Goal: Task Accomplishment & Management: Complete application form

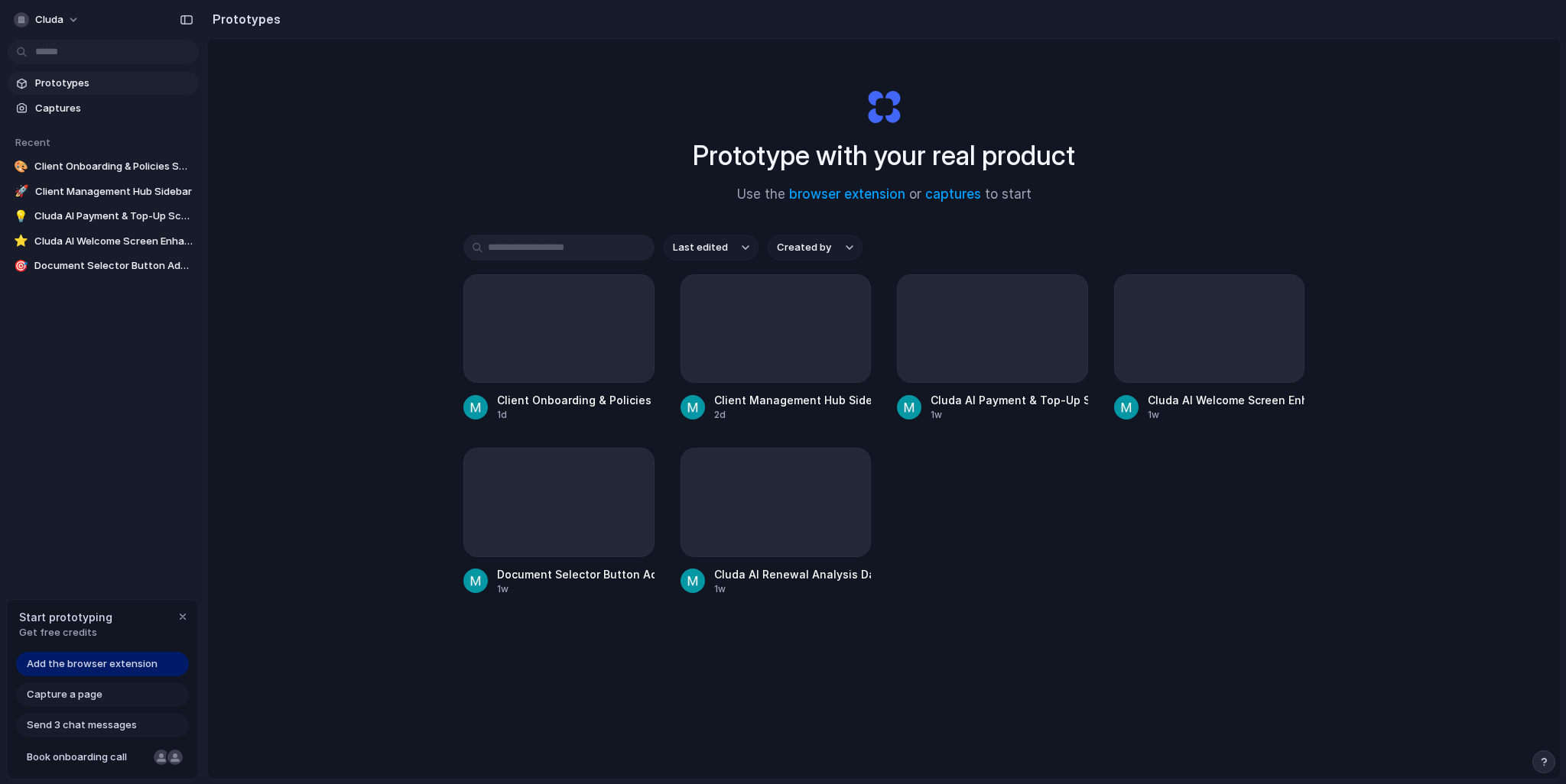
click at [298, 230] on div "Prototype with your real product Use the browser extension or captures to start…" at bounding box center [883, 450] width 1353 height 821
click at [352, 307] on div "Prototype with your real product Use the browser extension or captures to start…" at bounding box center [883, 450] width 1353 height 821
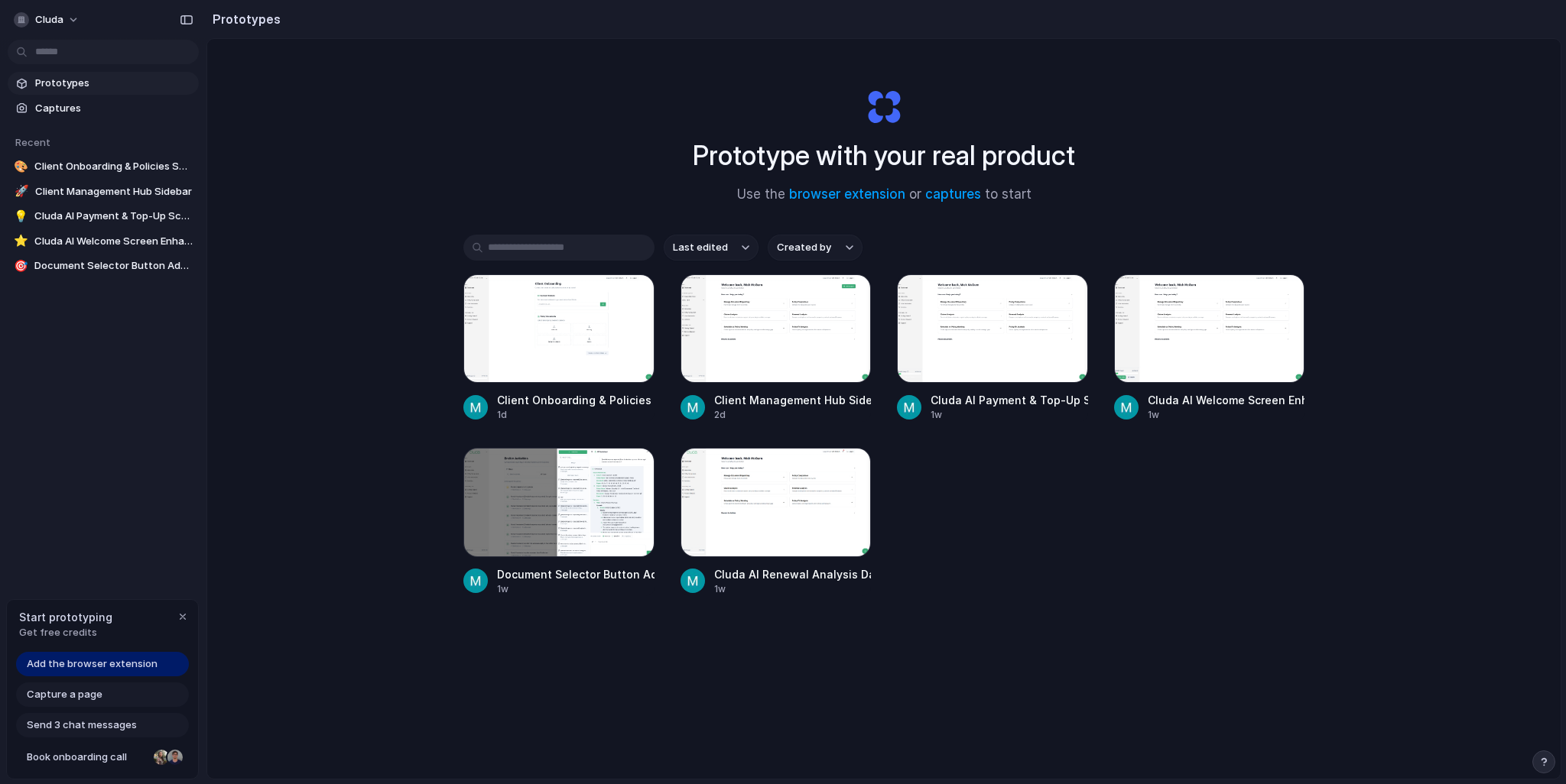
click at [552, 334] on div at bounding box center [559, 329] width 192 height 109
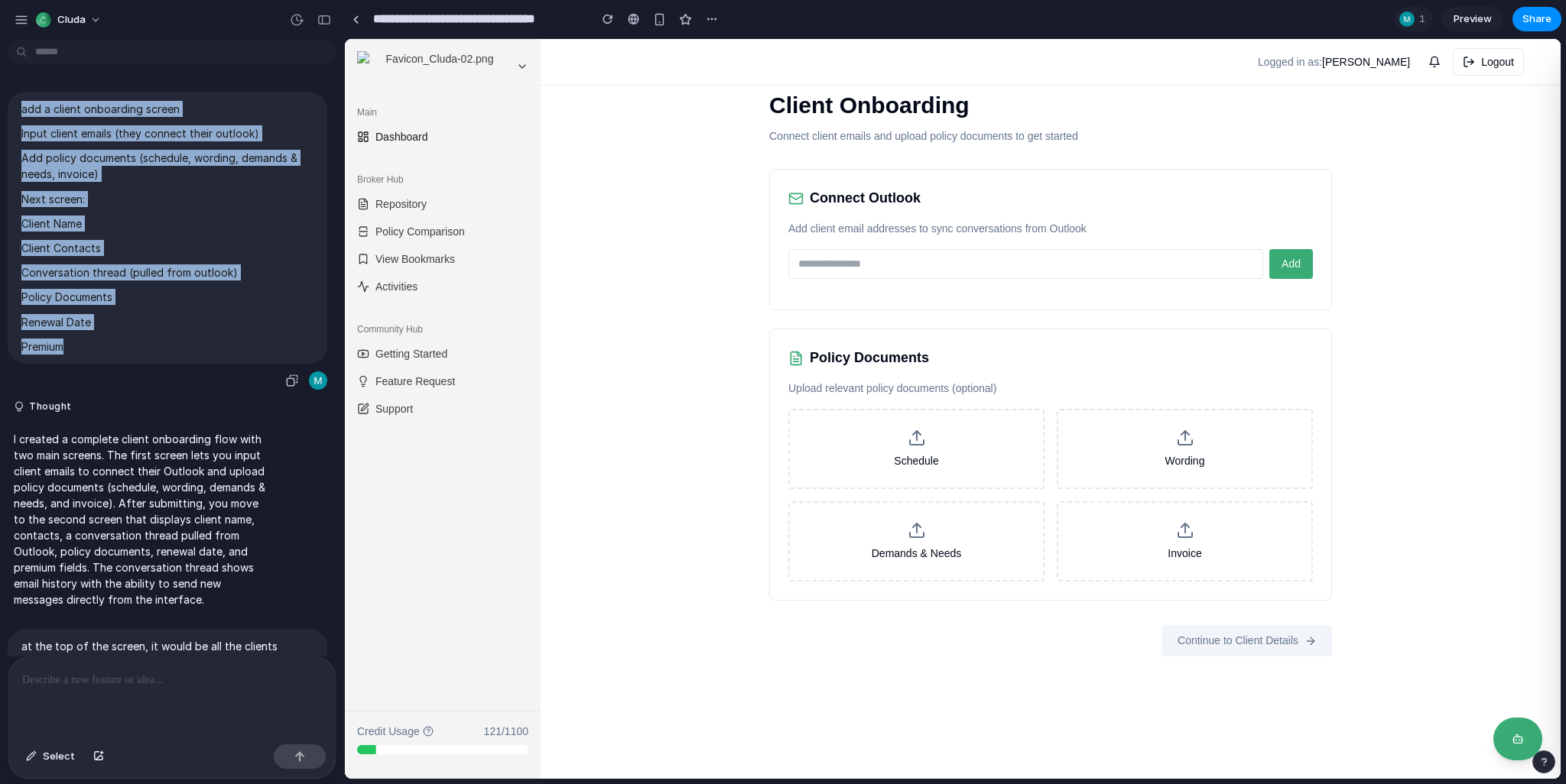
drag, startPoint x: 16, startPoint y: 104, endPoint x: 106, endPoint y: 346, distance: 258.2
click at [106, 346] on div "add a client onboarding screen Input client emails (they connect their outlook)…" at bounding box center [167, 227] width 320 height 272
copy span "add a client onboarding screen Input client emails (they connect their outlook)…"
click at [141, 346] on p "Premium" at bounding box center [167, 347] width 292 height 16
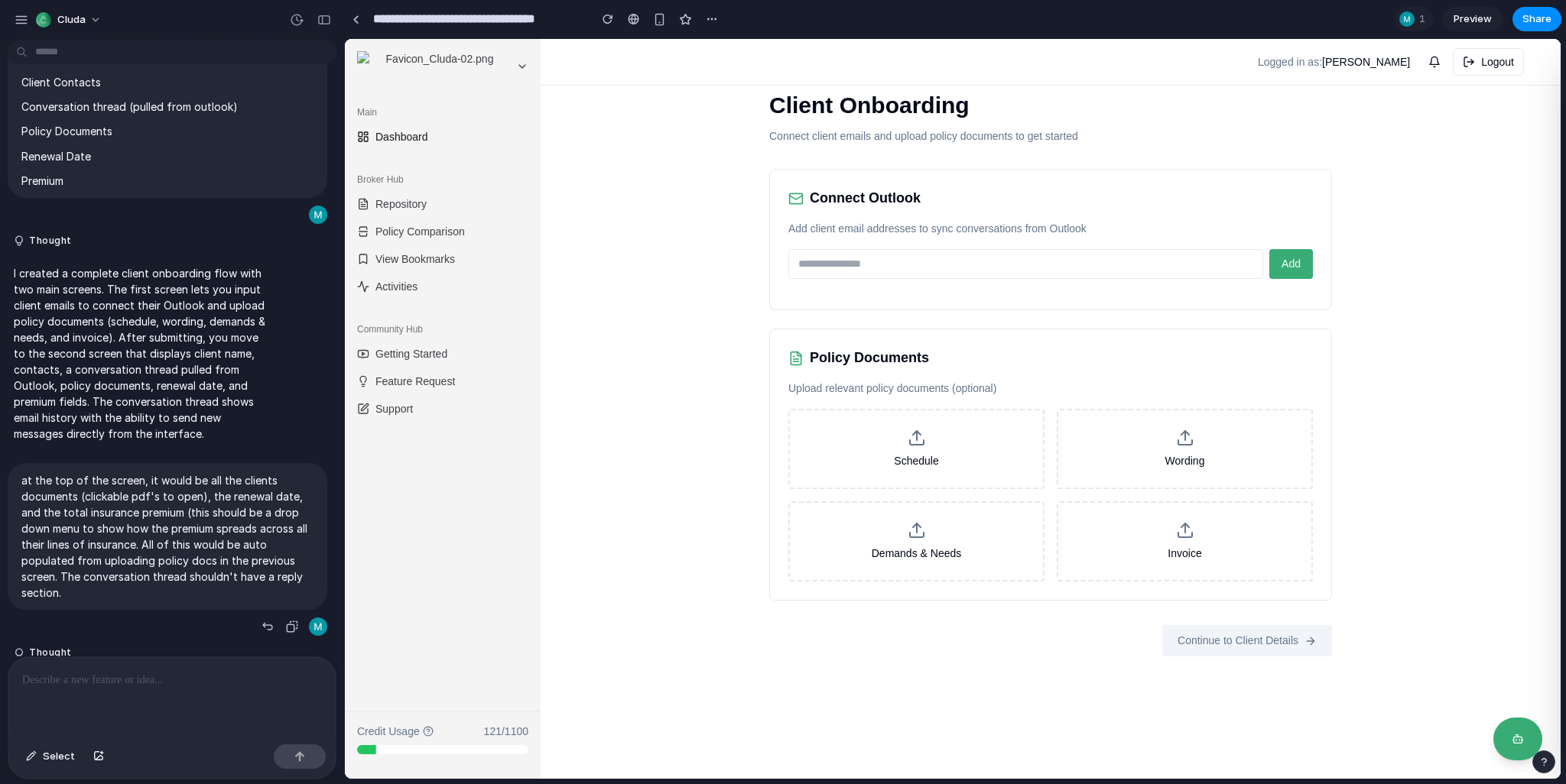
scroll to position [188, 0]
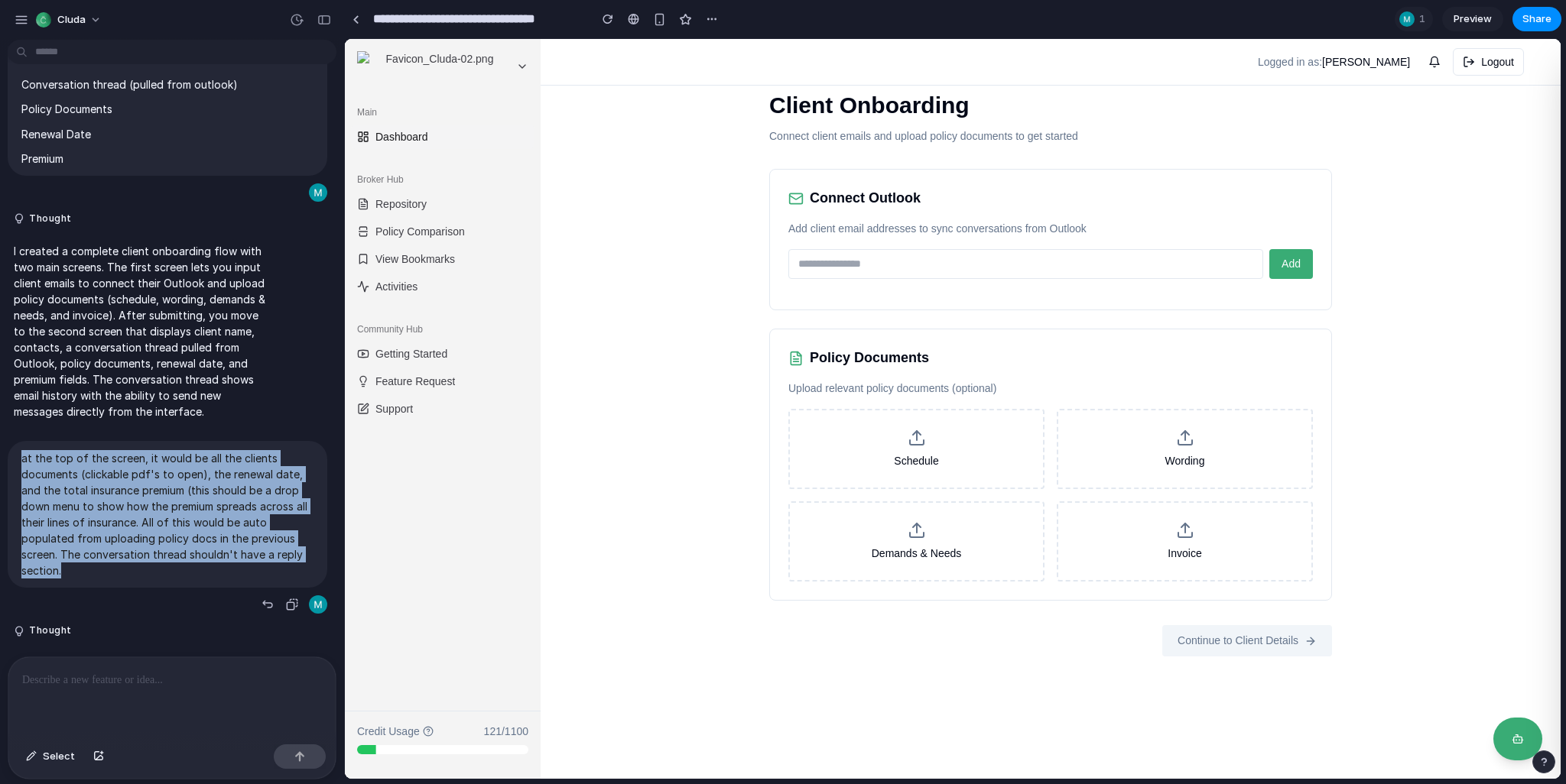
drag, startPoint x: 30, startPoint y: 469, endPoint x: 93, endPoint y: 568, distance: 117.3
click at [93, 568] on div "at the top of the screen, it would be all the clients documents (clickable pdf'…" at bounding box center [167, 515] width 320 height 147
copy p "at the top of the screen, it would be all the clients documents (clickable pdf'…"
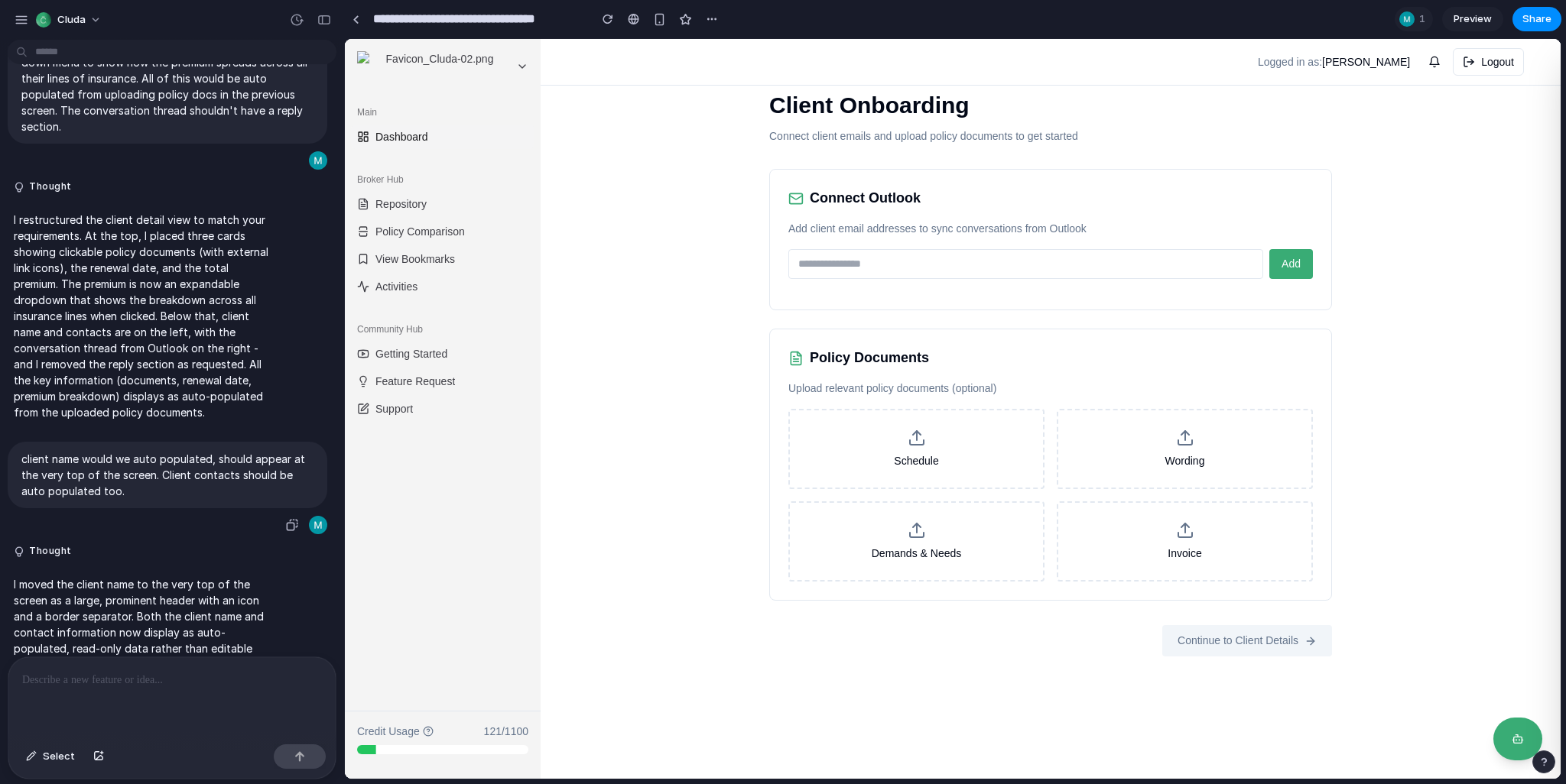
scroll to position [734, 0]
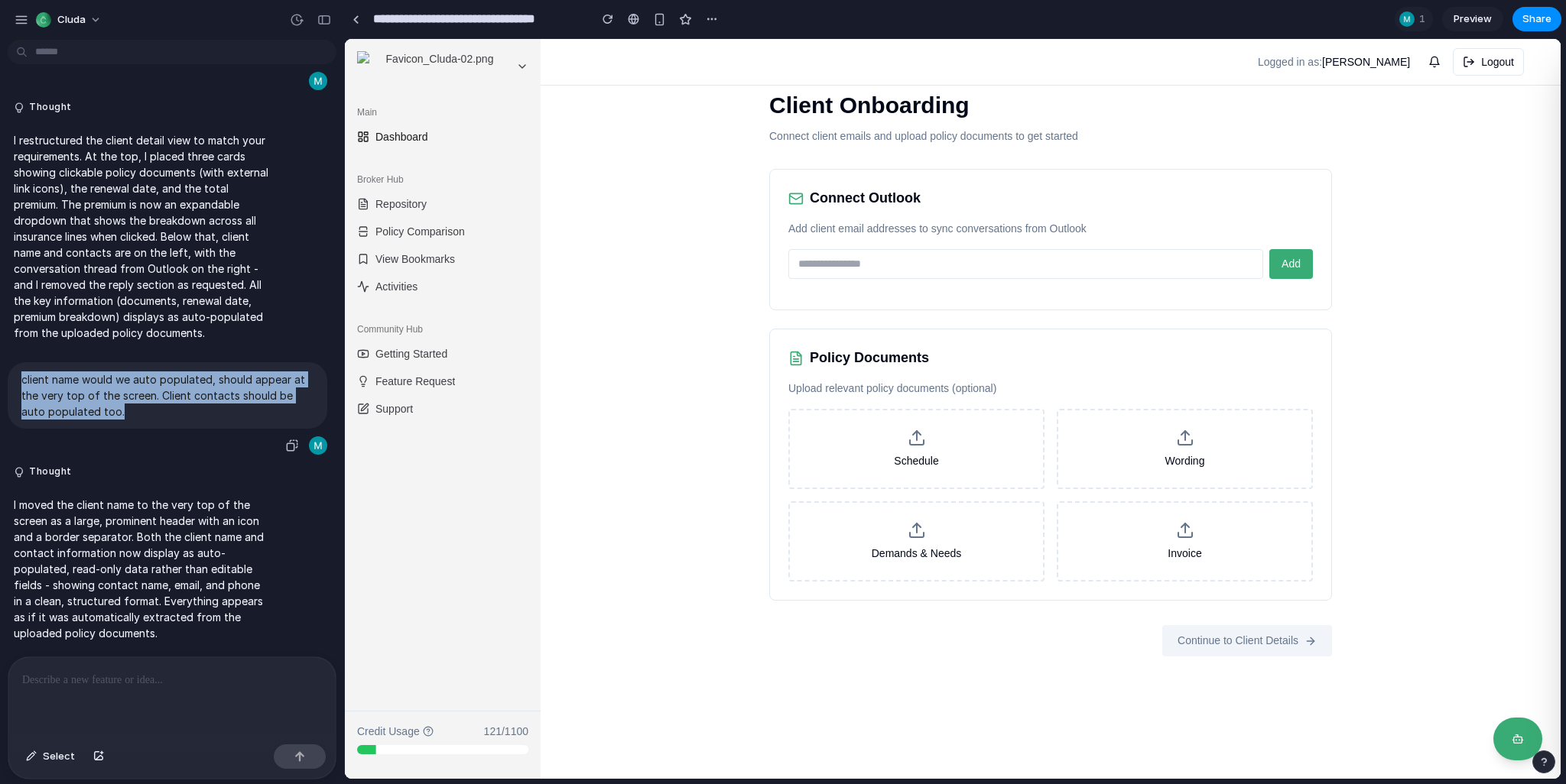
drag, startPoint x: 18, startPoint y: 370, endPoint x: 153, endPoint y: 408, distance: 140.2
click at [153, 408] on div "client name would we auto populated, should appear at the very top of the scree…" at bounding box center [167, 396] width 320 height 67
copy p "client name would we auto populated, should appear at the very top of the scree…"
click at [739, 495] on div "Client Onboarding Connect client emails and upload policy documents to get star…" at bounding box center [1050, 409] width 1020 height 740
click at [897, 243] on div "Connect Outlook Add client email addresses to sync conversations from Outlook A…" at bounding box center [1051, 239] width 563 height 141
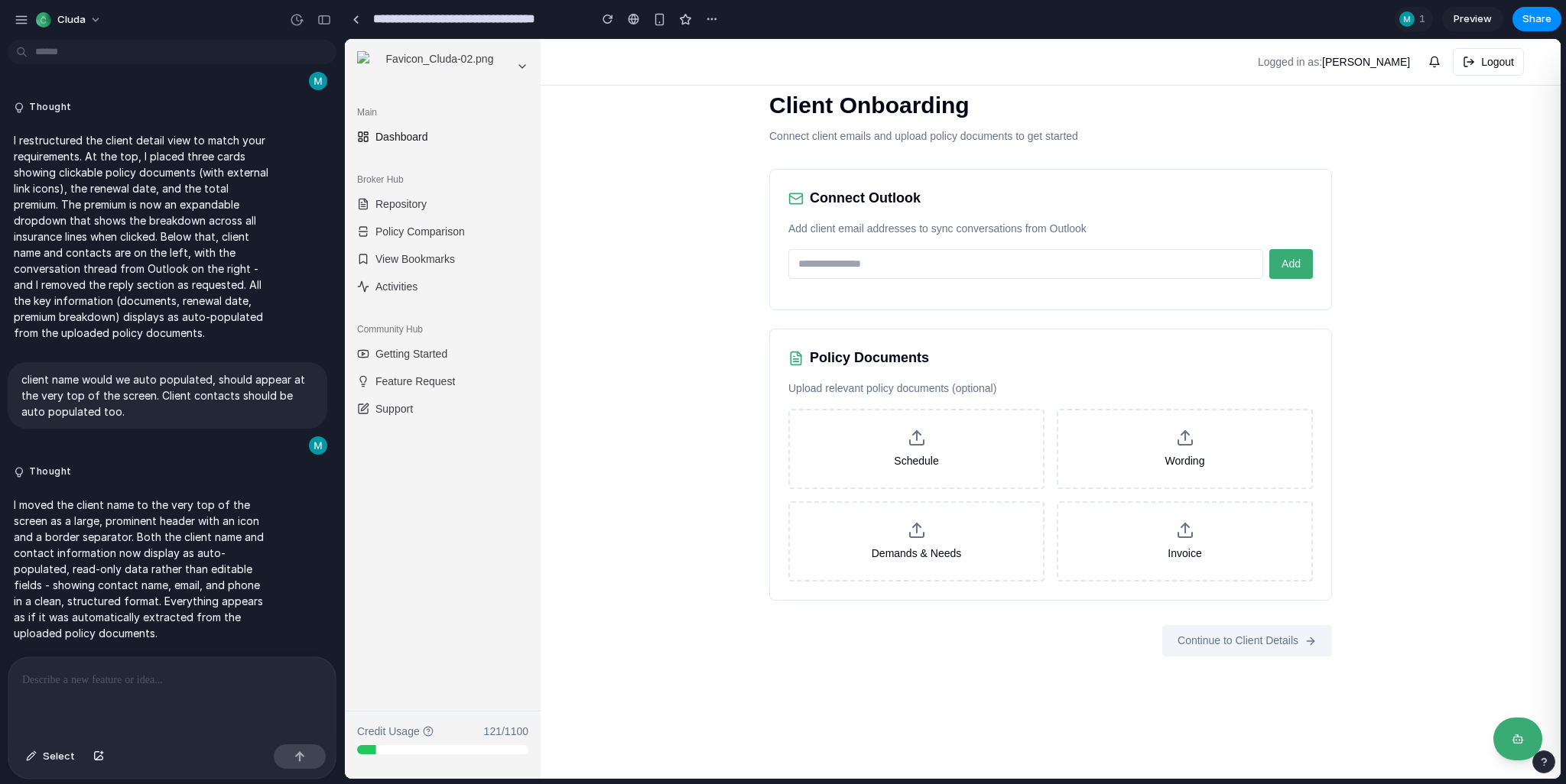
click at [894, 260] on input "email" at bounding box center [1025, 264] width 475 height 30
type input "**********"
click at [1289, 258] on span "Add" at bounding box center [1291, 263] width 19 height 12
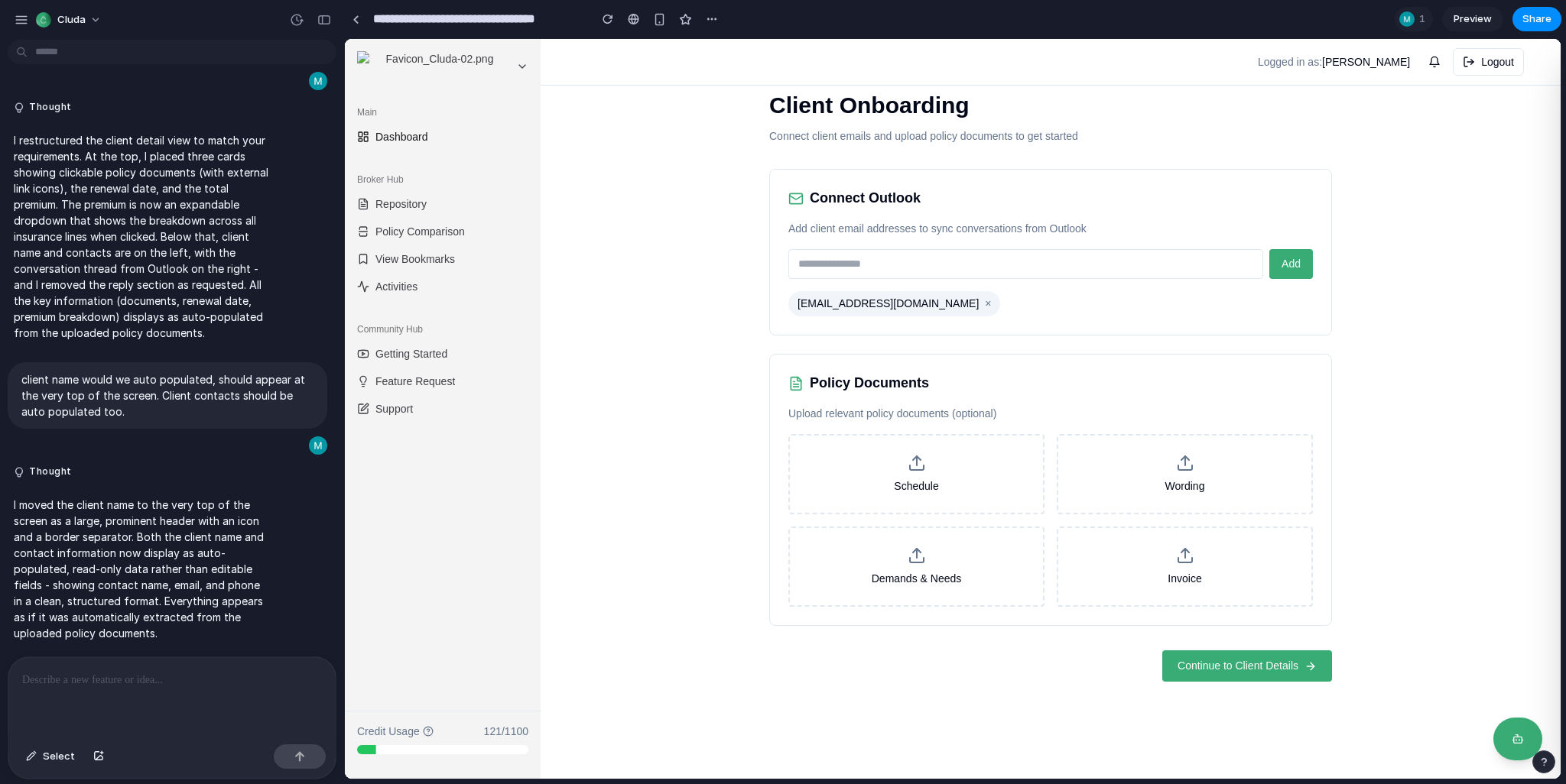
click at [1245, 653] on button "Continue to Client Details" at bounding box center [1247, 666] width 170 height 31
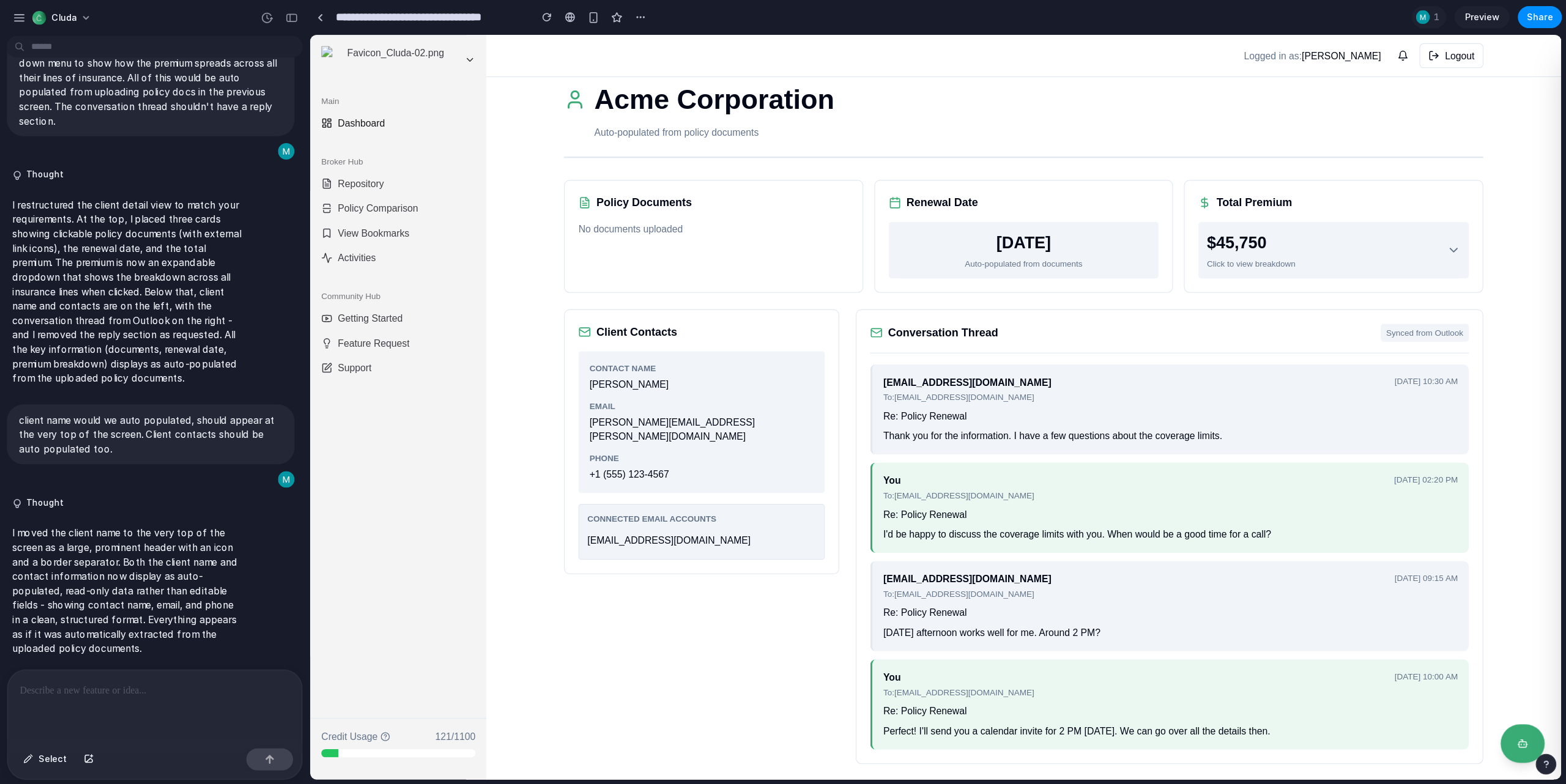
scroll to position [431, 0]
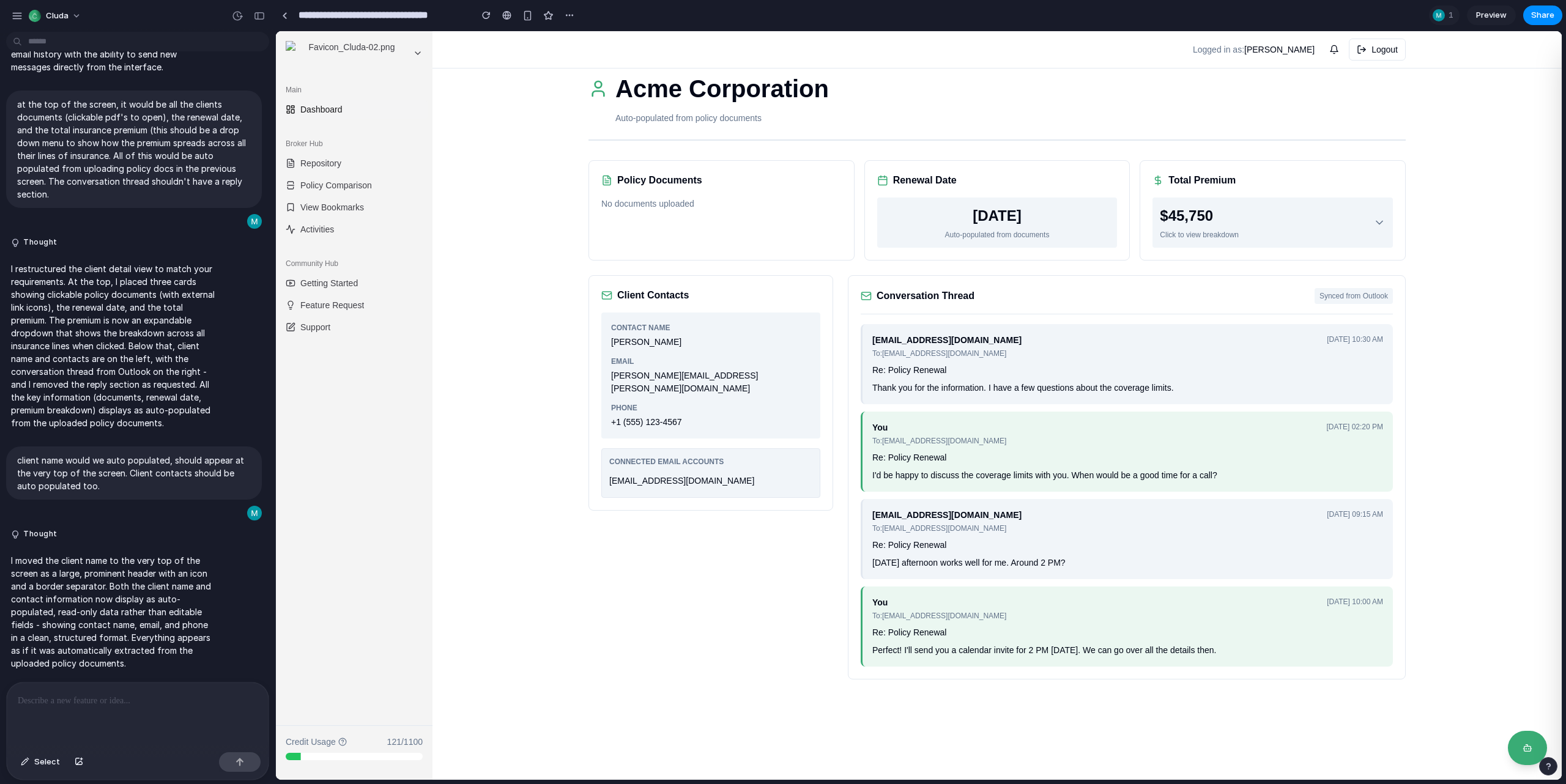
drag, startPoint x: 1499, startPoint y: 32, endPoint x: 716, endPoint y: 555, distance: 941.6
click at [716, 555] on div "Client Contacts Contact Name [PERSON_NAME] Email [PERSON_NAME][EMAIL_ADDRESS][P…" at bounding box center [711, 478] width 245 height 404
click at [1240, 220] on div "$45,750 Click to view breakdown" at bounding box center [1273, 223] width 226 height 35
